Goal: Browse casually

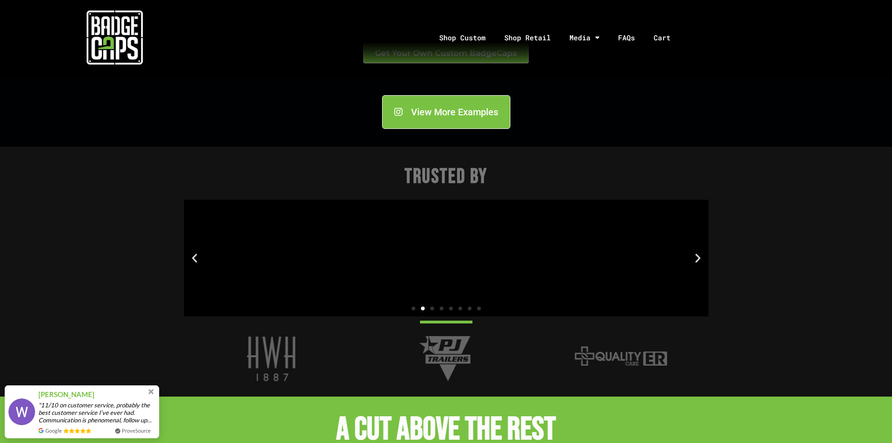
scroll to position [1124, 0]
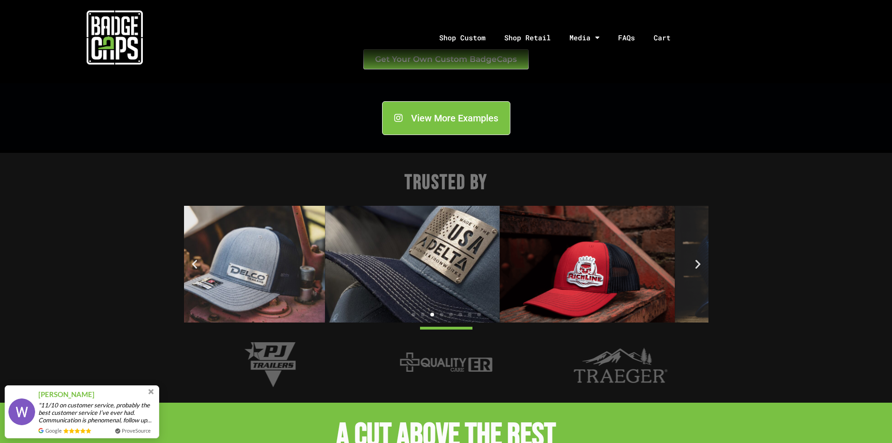
click at [454, 260] on img "3 / 8" at bounding box center [412, 264] width 175 height 117
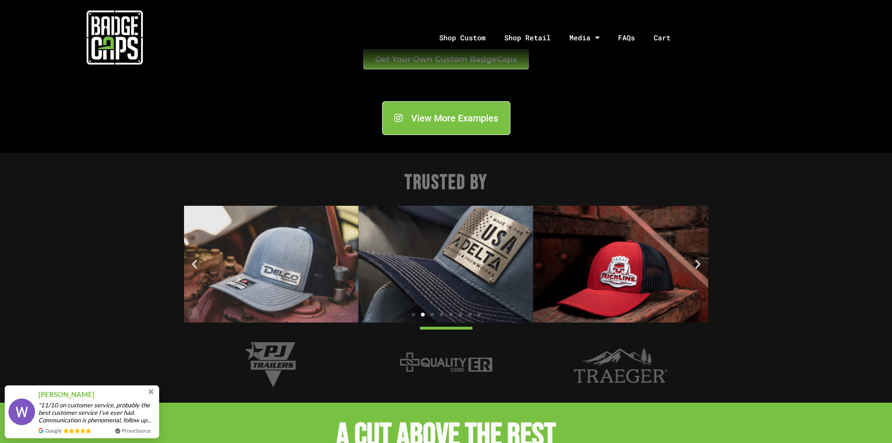
click at [455, 257] on img "3 / 8" at bounding box center [446, 264] width 175 height 117
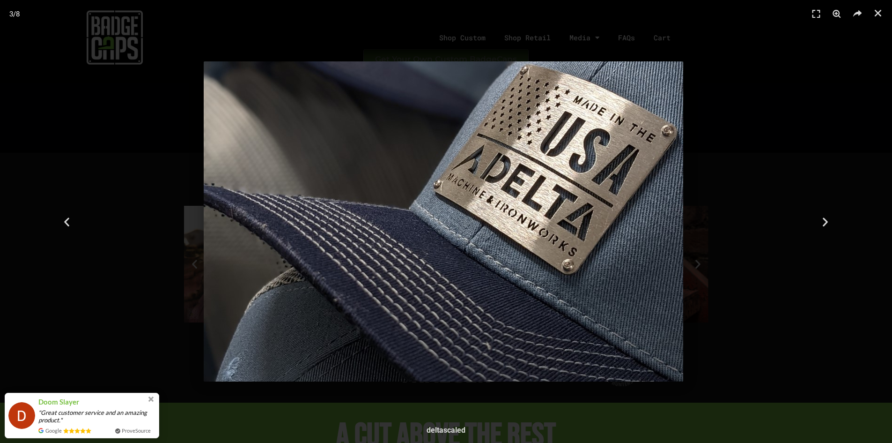
click at [523, 215] on img "3 / 8" at bounding box center [444, 221] width 480 height 320
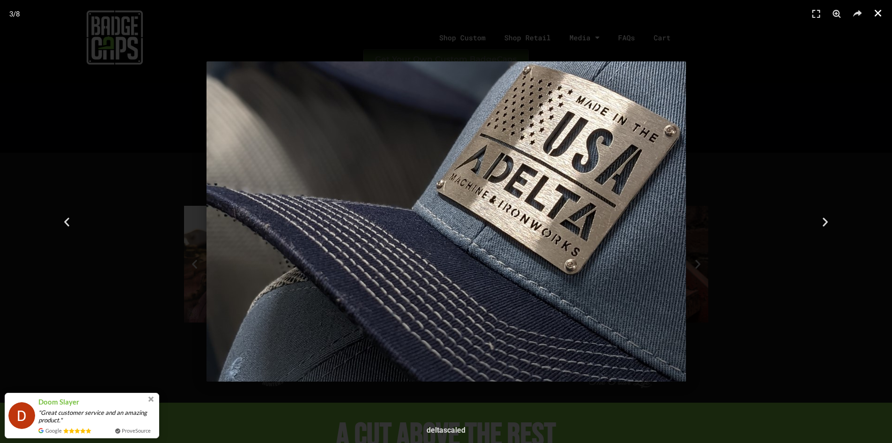
click at [881, 12] on icon "Close (Esc)" at bounding box center [878, 12] width 9 height 9
